Goal: Ask a question

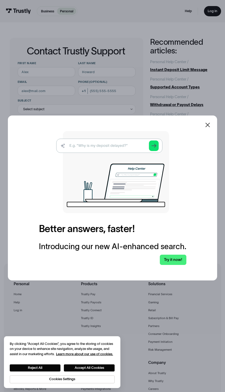
click at [208, 128] on div at bounding box center [208, 125] width 6 height 6
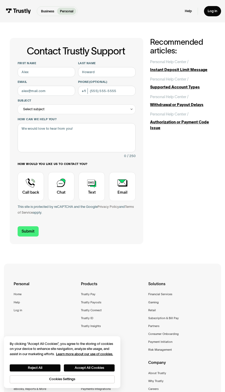
click at [106, 112] on div "Select subject" at bounding box center [77, 109] width 118 height 10
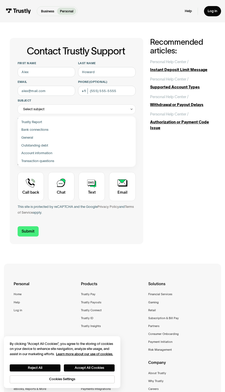
click at [50, 161] on div "Contact Trustly Support" at bounding box center [76, 161] width 114 height 8
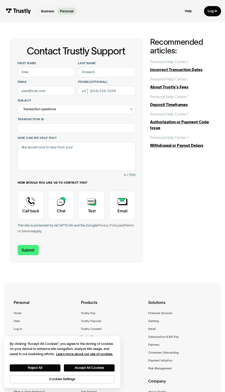
click at [101, 108] on div "Transaction questions" at bounding box center [77, 109] width 118 height 10
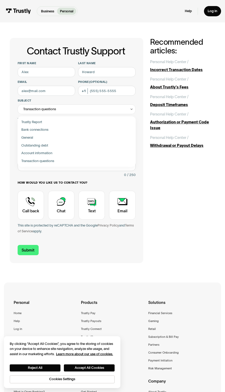
click at [49, 119] on div "Contact Trustly Support" at bounding box center [76, 122] width 114 height 8
type input "**********"
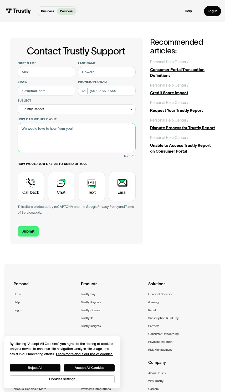
click at [79, 134] on textarea "How can we help you?" at bounding box center [77, 137] width 118 height 29
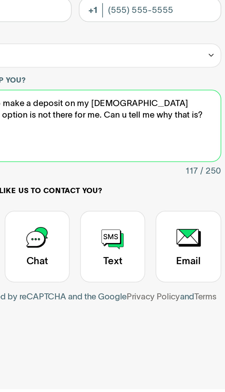
type textarea "Hey im trying to make a deposit on my prophetx account but the option is not th…"
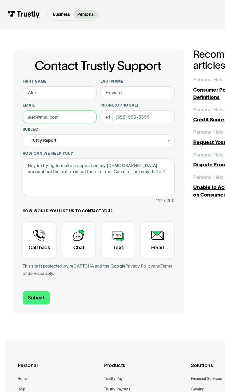
click at [36, 91] on input "Email" at bounding box center [47, 91] width 58 height 10
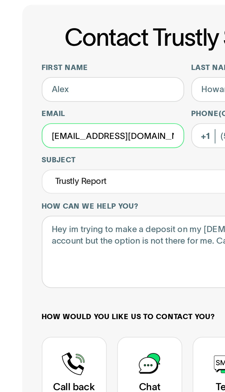
type input "masterwhatusay@gmail.com"
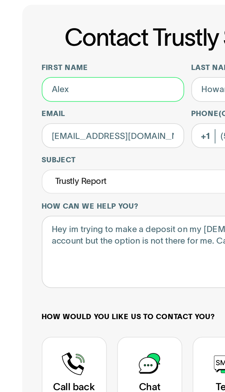
click at [30, 67] on input "First name" at bounding box center [47, 72] width 58 height 10
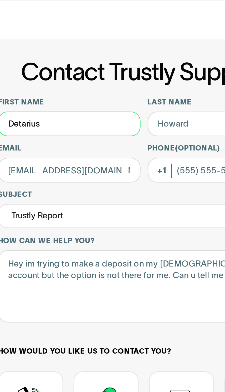
type input "Detarius"
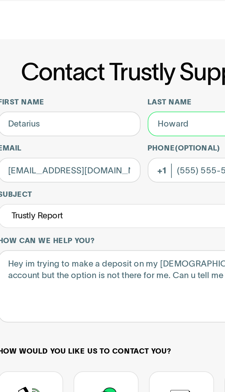
click at [78, 67] on input "Last name" at bounding box center [107, 72] width 58 height 10
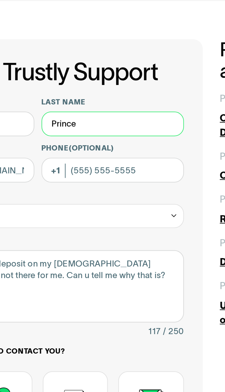
type input "Prince"
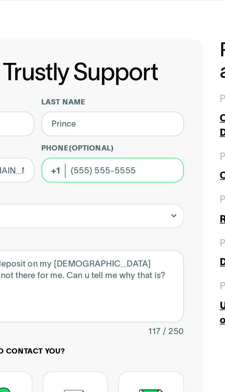
click at [78, 86] on input "Phone (Optional)" at bounding box center [107, 91] width 58 height 10
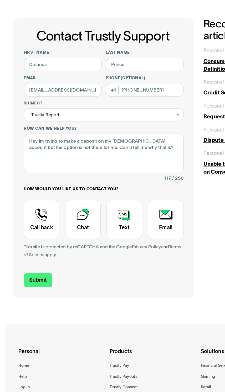
click at [30, 172] on div "Contact Trustly Support" at bounding box center [31, 186] width 26 height 29
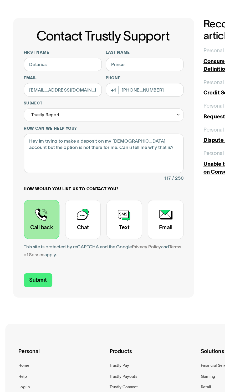
click at [63, 172] on div "Contact Trustly Support" at bounding box center [61, 186] width 26 height 29
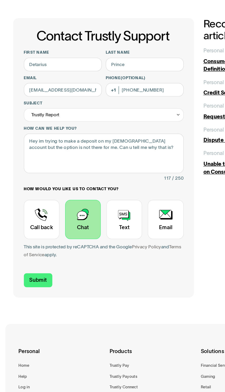
click at [29, 172] on div "Contact Trustly Support" at bounding box center [31, 186] width 26 height 29
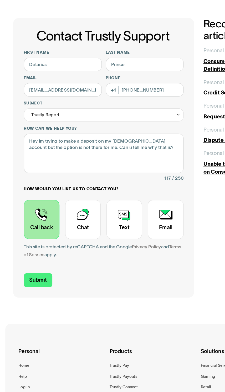
click at [26, 226] on input "Submit" at bounding box center [28, 231] width 21 height 10
type input "+13347030686"
